Goal: Find specific page/section: Locate item on page

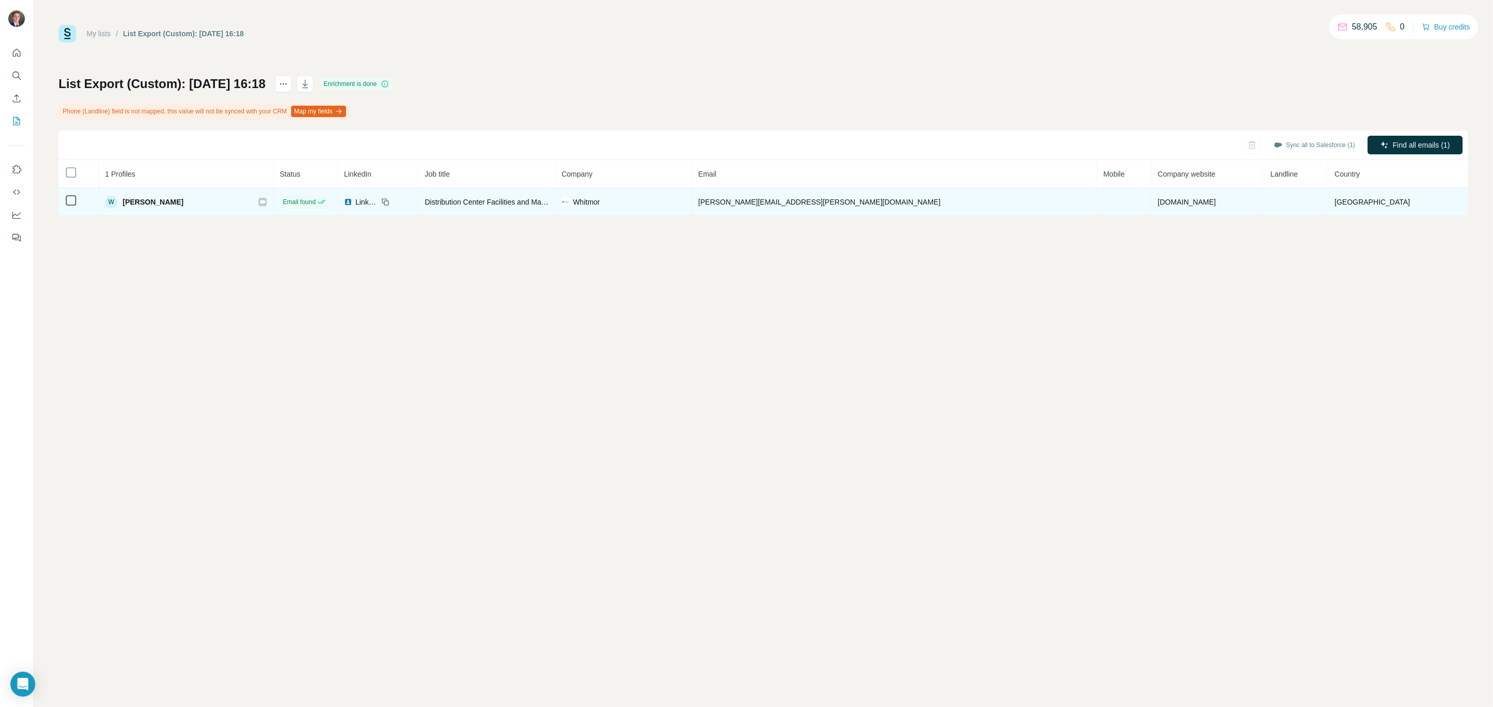
click at [266, 203] on icon at bounding box center [262, 202] width 6 height 8
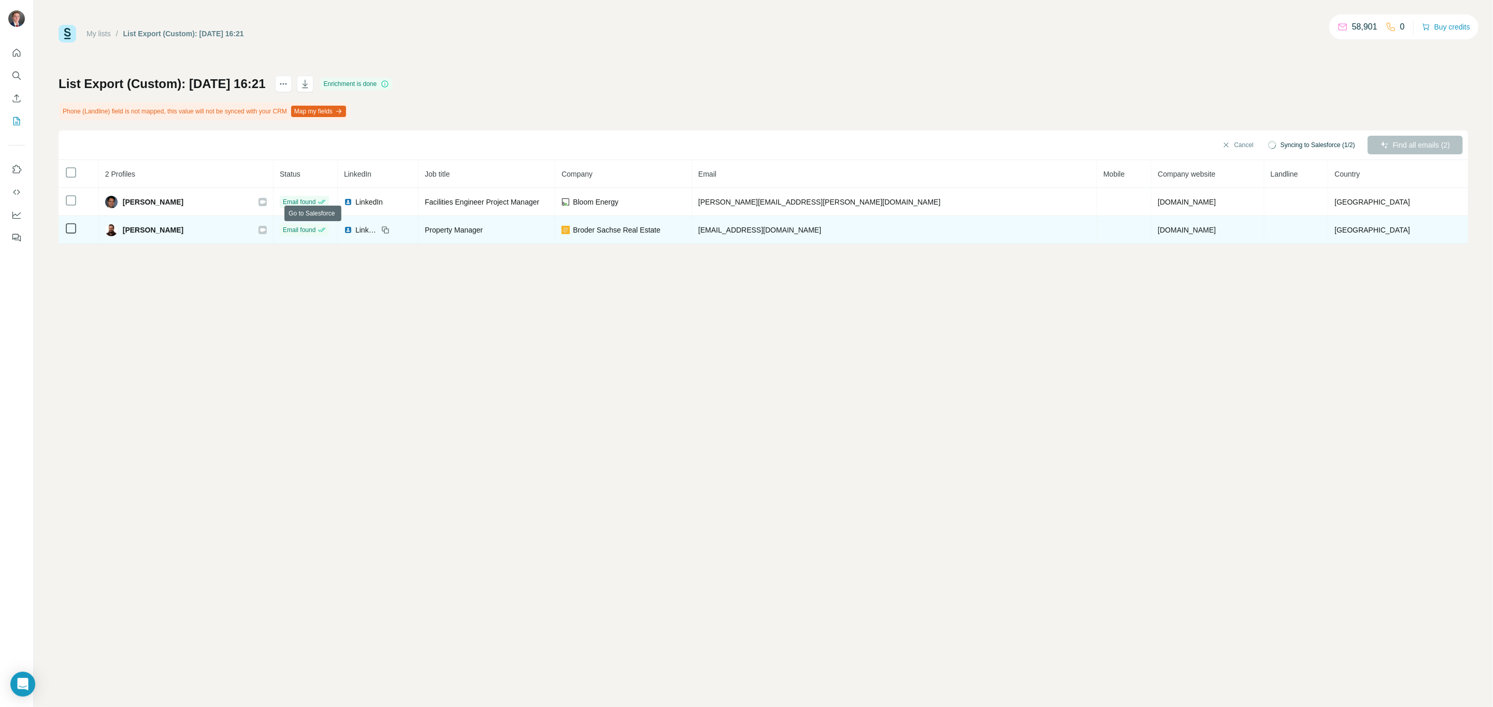
click at [266, 232] on icon at bounding box center [262, 230] width 6 height 8
drag, startPoint x: 186, startPoint y: 230, endPoint x: 137, endPoint y: 230, distance: 49.2
click at [137, 230] on div "Kerry Palmer" at bounding box center [186, 230] width 162 height 12
copy span "Kerry Palmer"
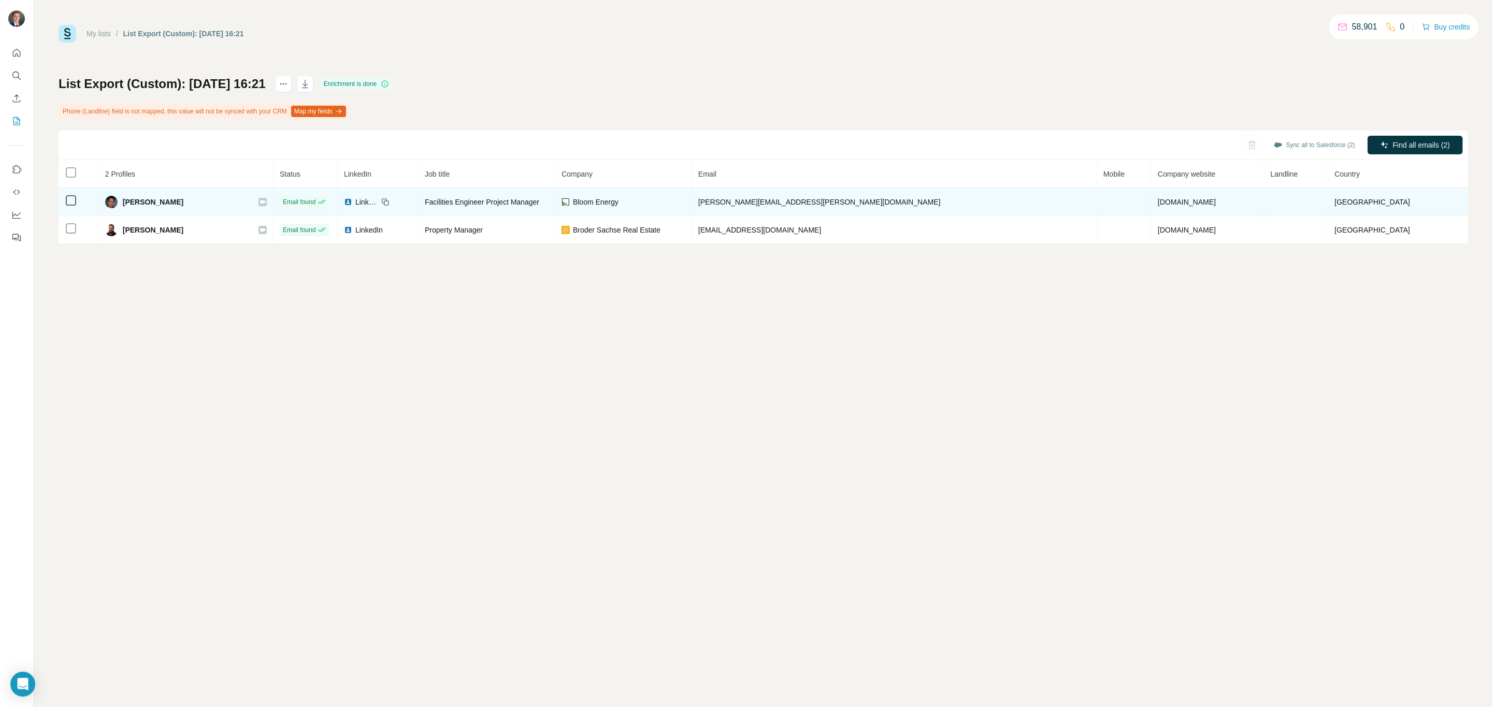
click at [267, 202] on div at bounding box center [262, 202] width 8 height 8
click at [266, 202] on icon at bounding box center [263, 202] width 6 height 4
